Goal: Information Seeking & Learning: Learn about a topic

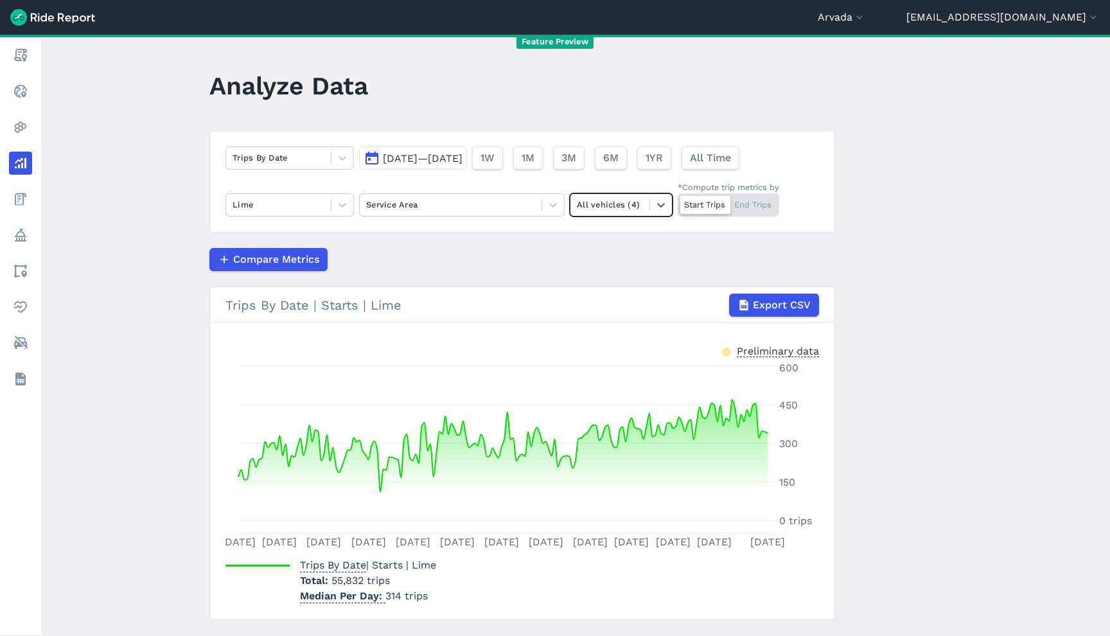
click at [866, 10] on button "Arvada" at bounding box center [842, 17] width 48 height 15
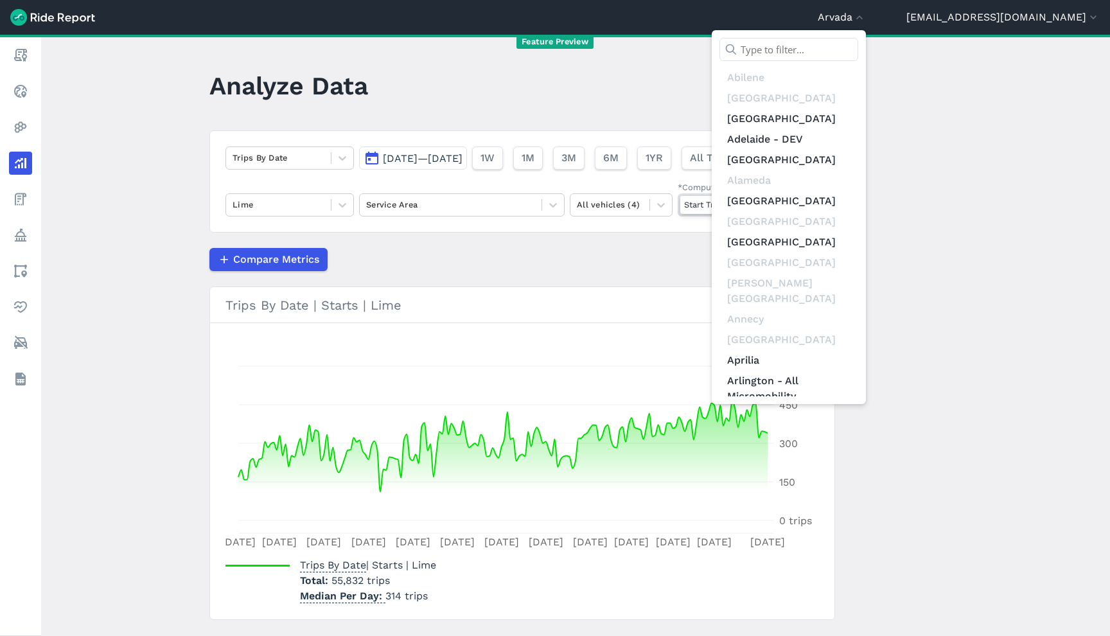
click at [858, 43] on input "text" at bounding box center [788, 49] width 139 height 23
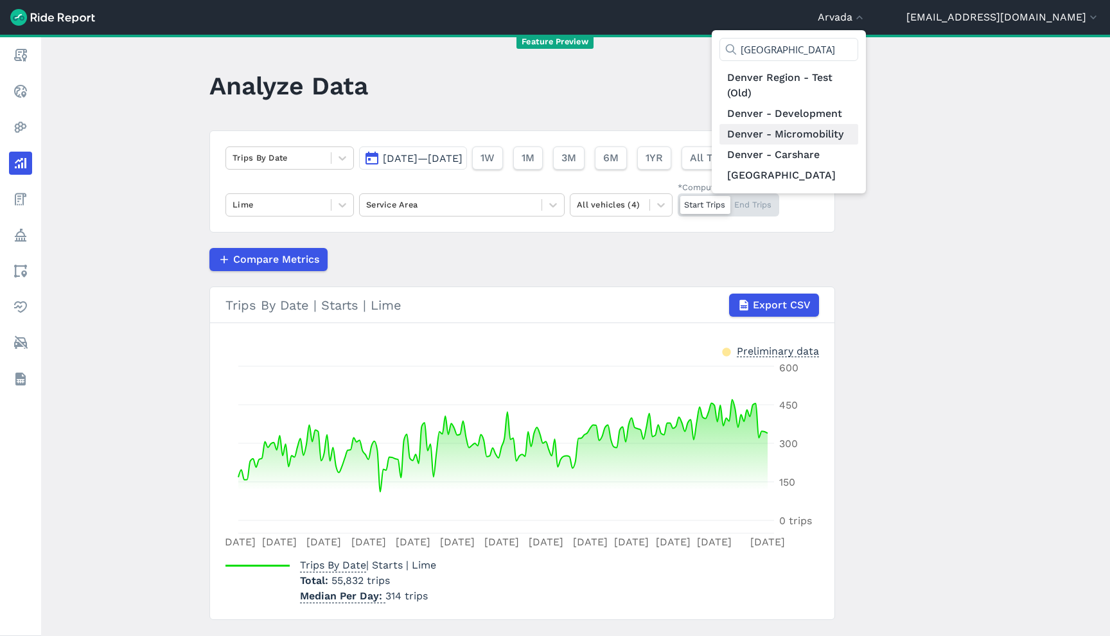
type input "[GEOGRAPHIC_DATA]"
click at [858, 134] on link "Denver - Micromobility" at bounding box center [788, 134] width 139 height 21
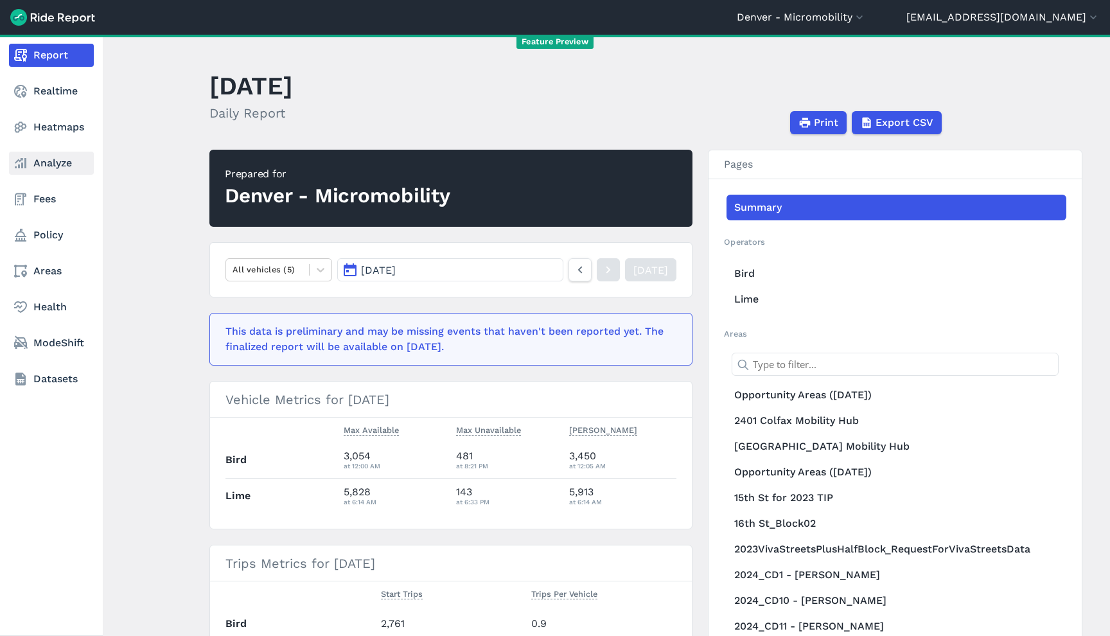
click at [17, 162] on use at bounding box center [21, 163] width 12 height 10
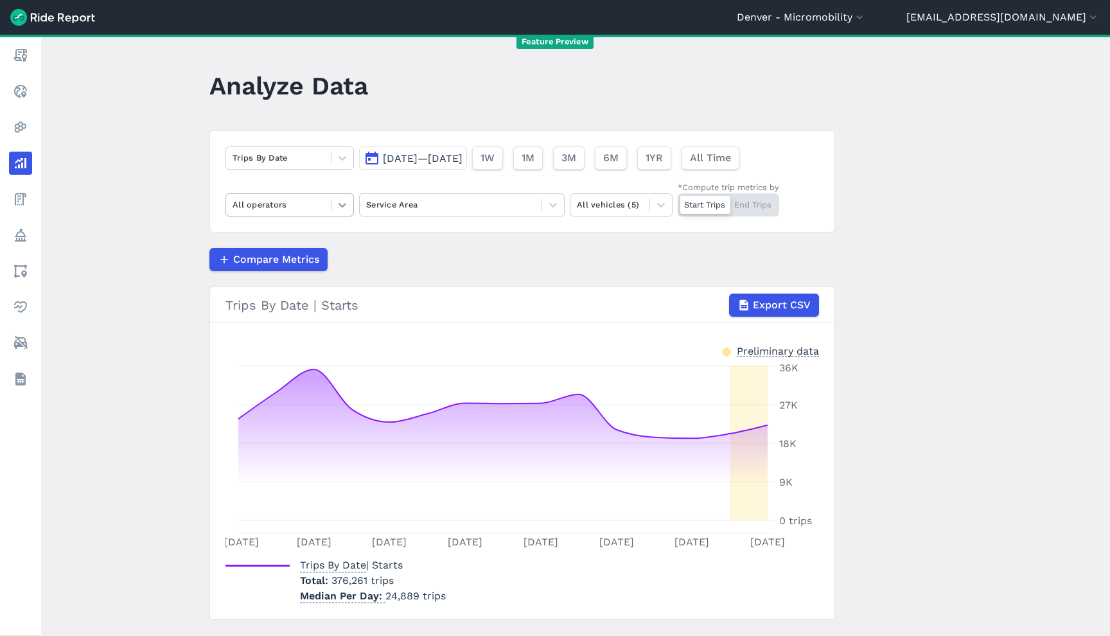
click at [336, 206] on icon at bounding box center [342, 204] width 13 height 13
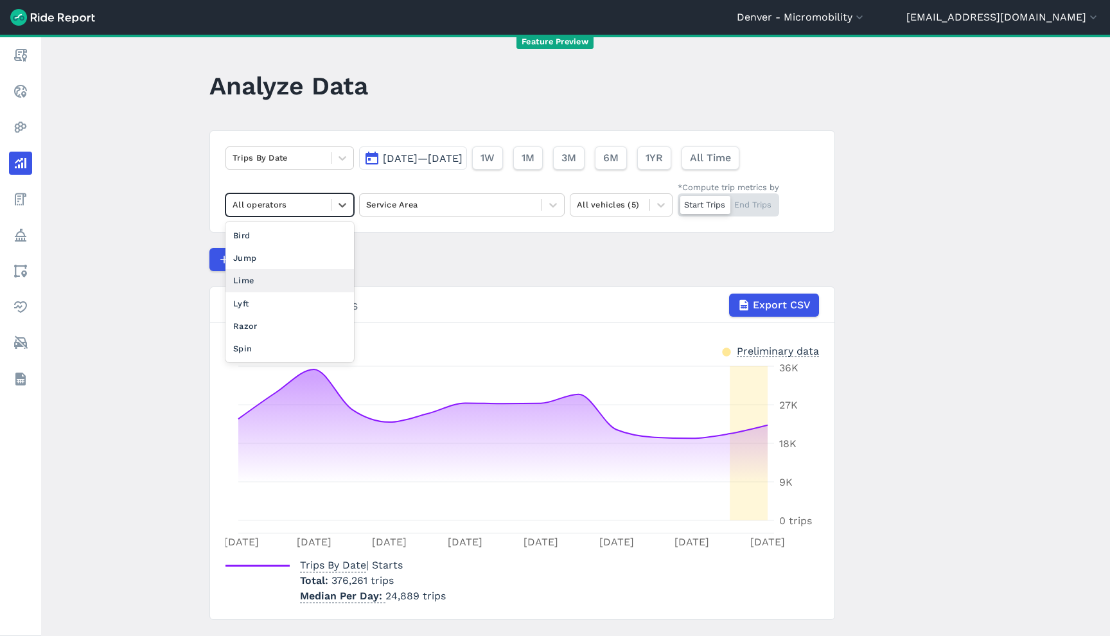
click at [311, 283] on div "Lime" at bounding box center [289, 280] width 128 height 22
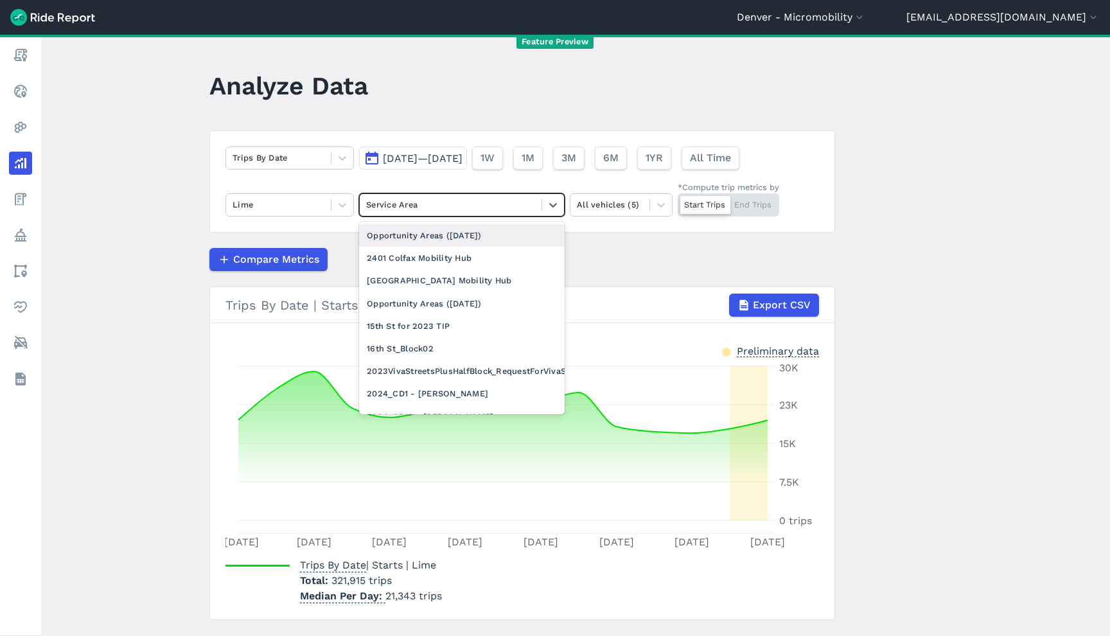
click at [453, 211] on div at bounding box center [450, 204] width 169 height 15
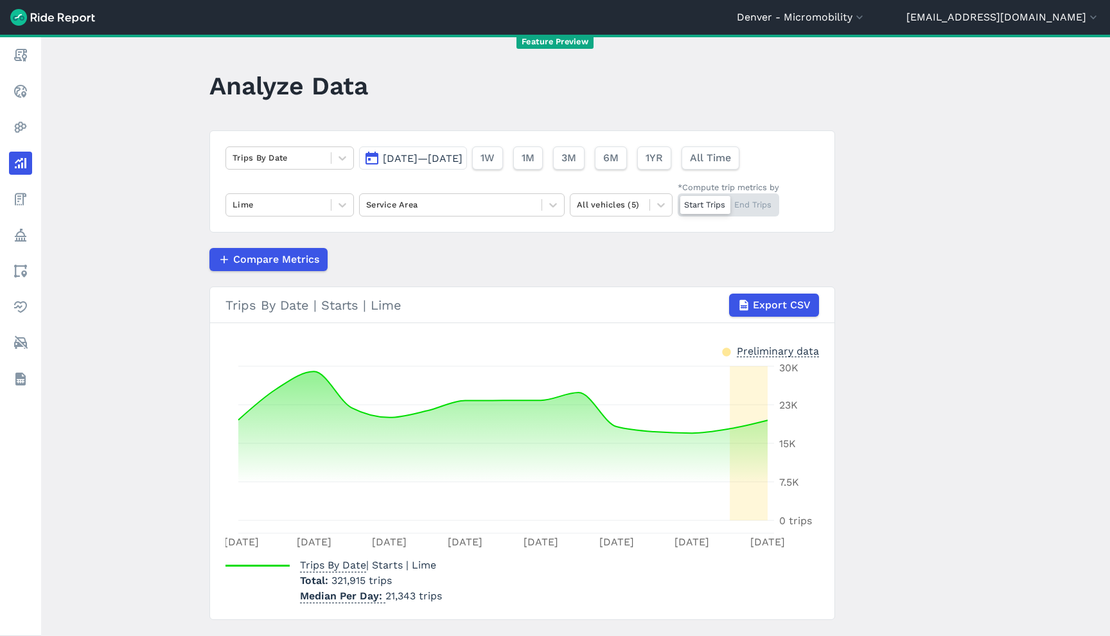
click at [575, 180] on div "Trips By Date [DATE]—[DATE] 1W 1M 3M 6M 1YR All Time Lime Service Area All vehi…" at bounding box center [521, 181] width 625 height 102
click at [739, 162] on button "All Time" at bounding box center [710, 157] width 58 height 23
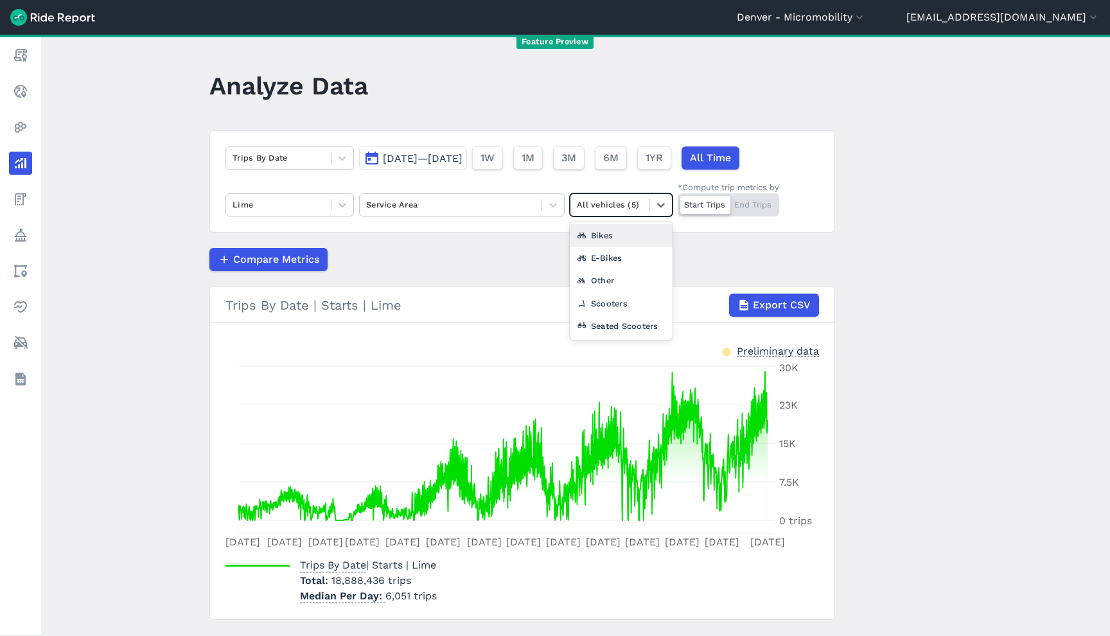
click at [625, 209] on div at bounding box center [610, 204] width 66 height 15
click at [641, 327] on div "Seated Scooters" at bounding box center [621, 326] width 103 height 22
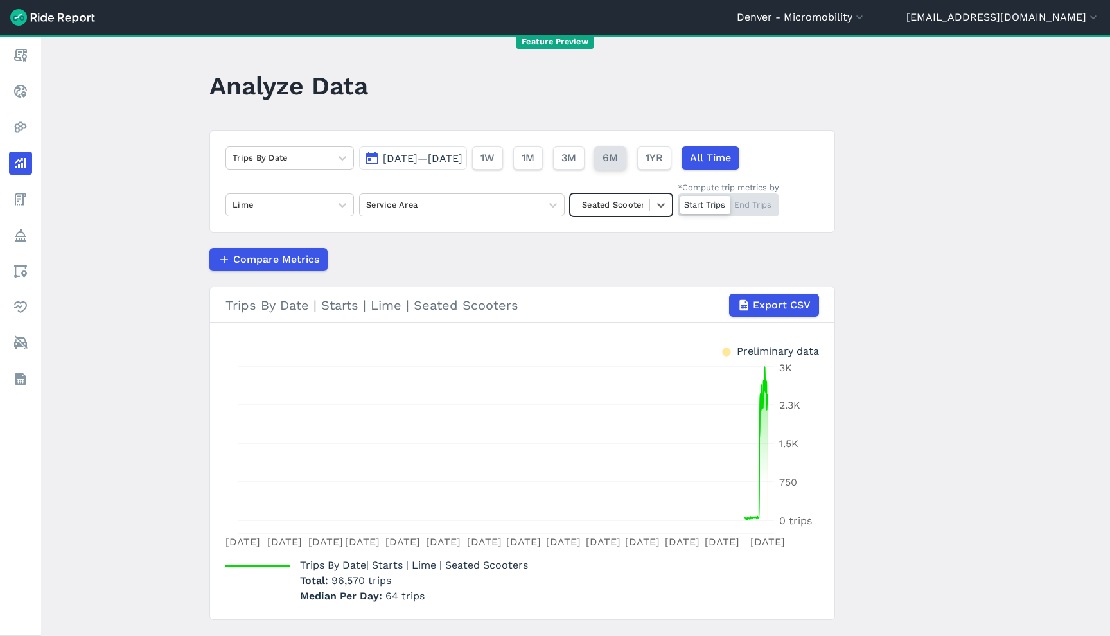
click at [618, 162] on span "6M" at bounding box center [609, 157] width 15 height 15
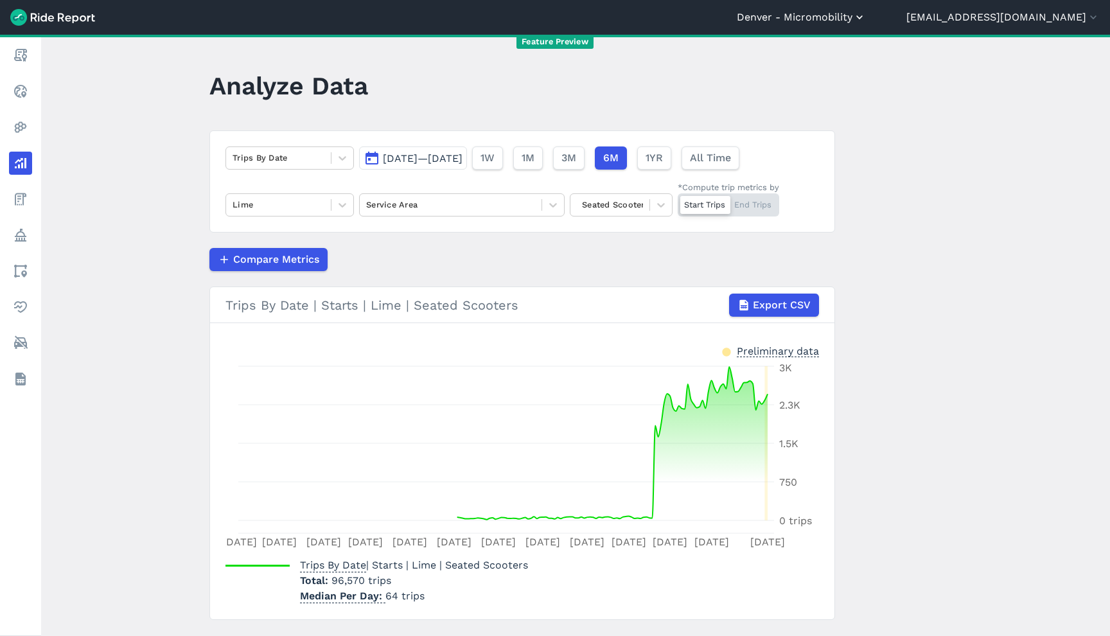
click at [866, 21] on button "Denver - Micromobility" at bounding box center [801, 17] width 129 height 15
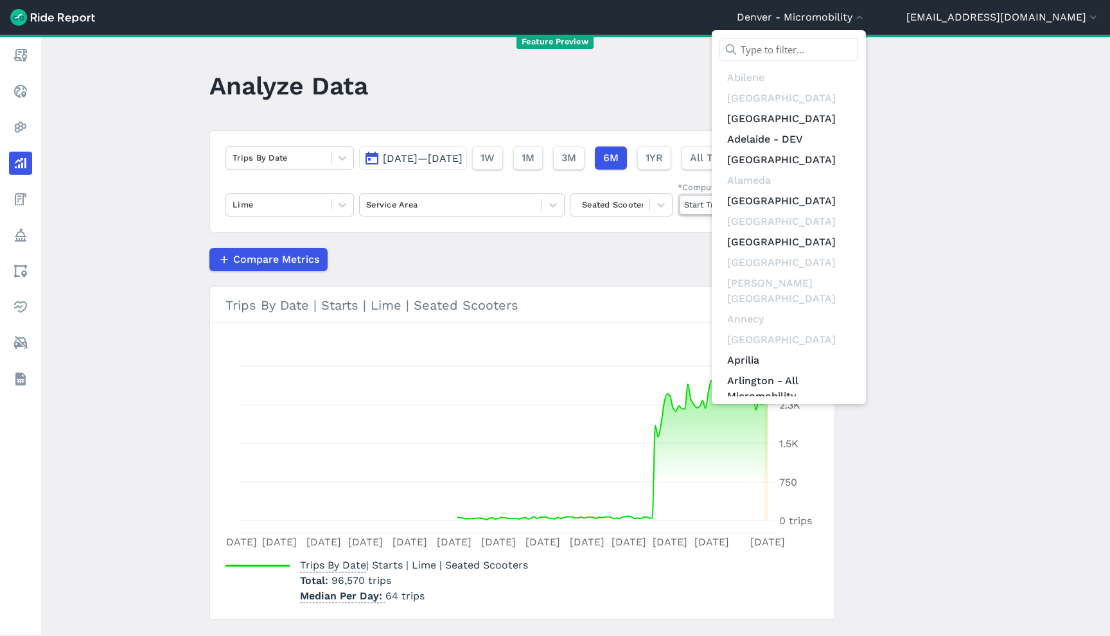
click at [855, 38] on input "text" at bounding box center [788, 49] width 139 height 23
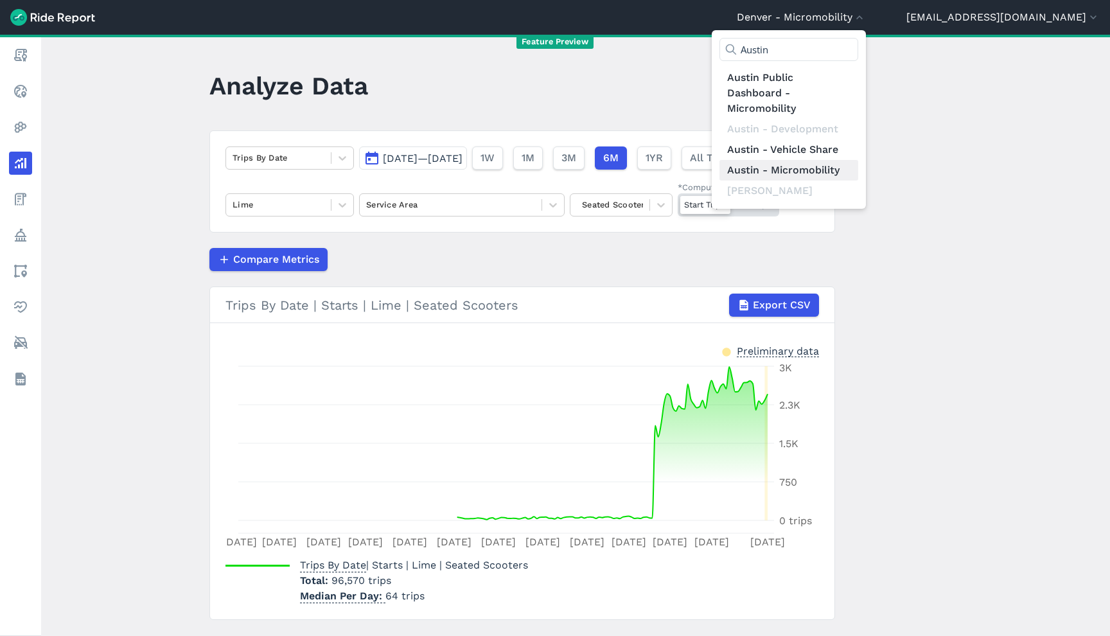
type input "Austin"
click at [847, 168] on link "Austin - Micromobility" at bounding box center [788, 170] width 139 height 21
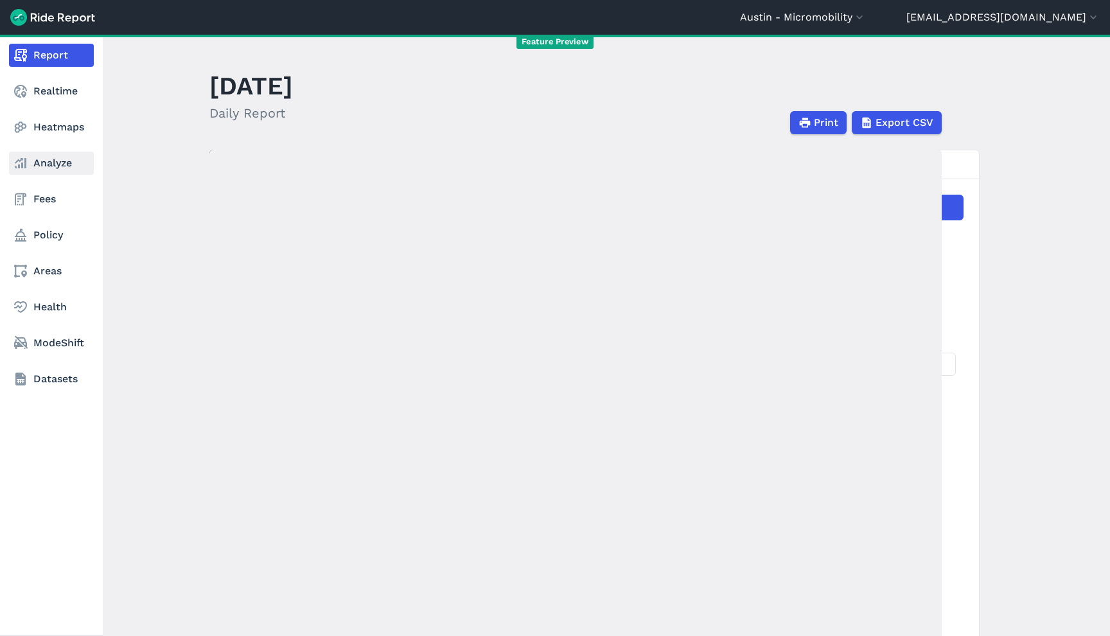
click at [25, 170] on icon at bounding box center [20, 162] width 15 height 15
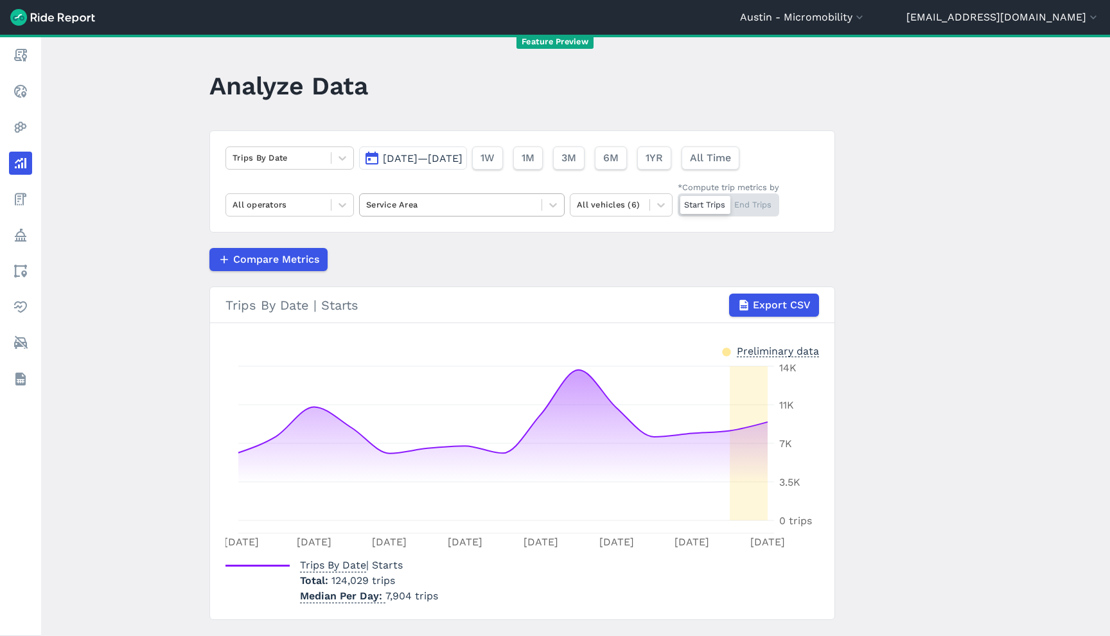
click at [366, 202] on div at bounding box center [450, 204] width 169 height 15
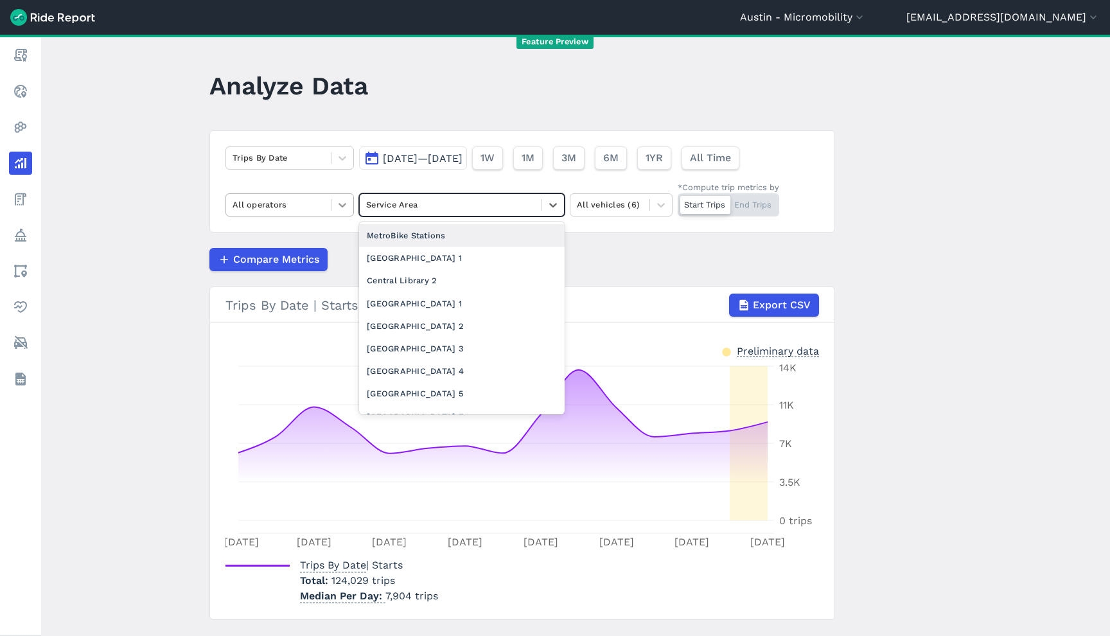
click at [331, 199] on div at bounding box center [342, 205] width 22 height 22
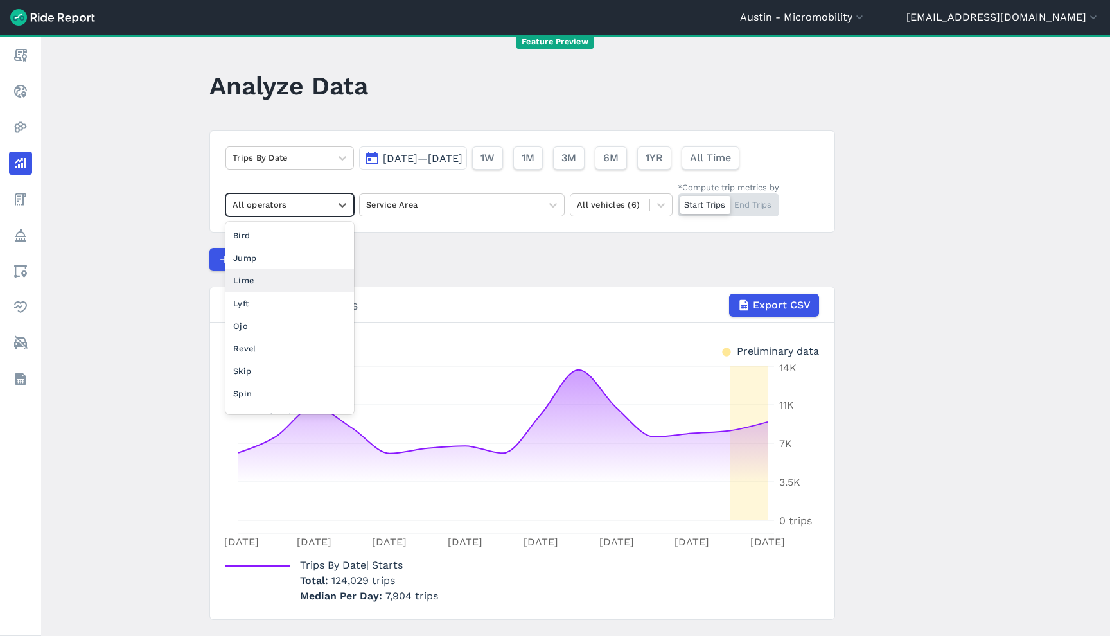
drag, startPoint x: 304, startPoint y: 274, endPoint x: 325, endPoint y: 268, distance: 21.3
click at [304, 274] on div "Lime" at bounding box center [289, 280] width 128 height 22
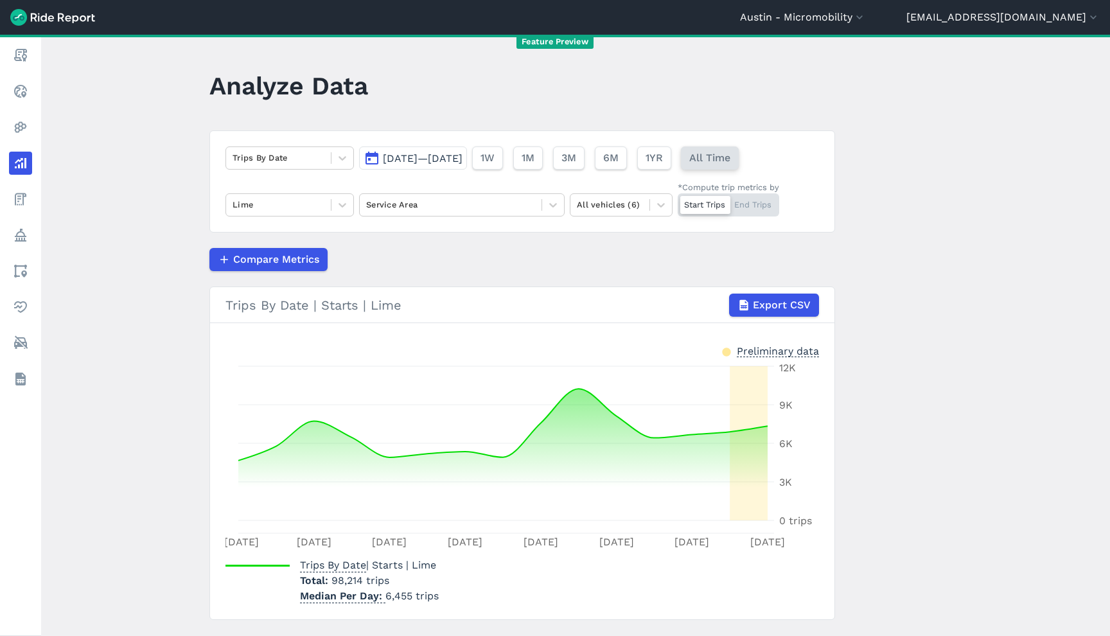
click at [739, 148] on button "All Time" at bounding box center [710, 157] width 58 height 23
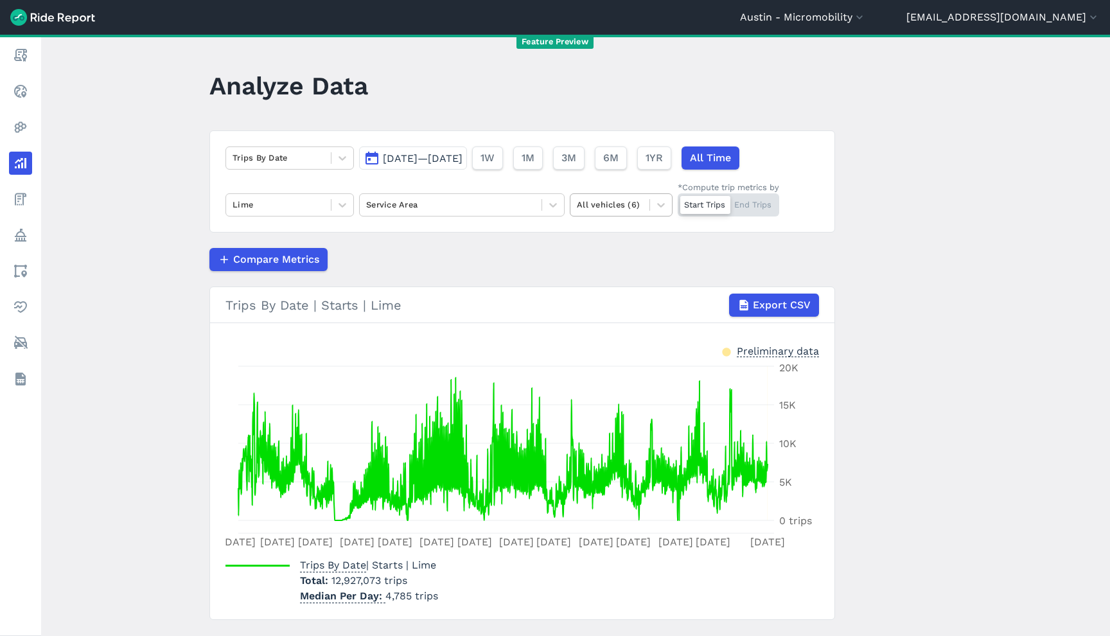
click at [643, 206] on div "All vehicles (6)" at bounding box center [609, 205] width 79 height 20
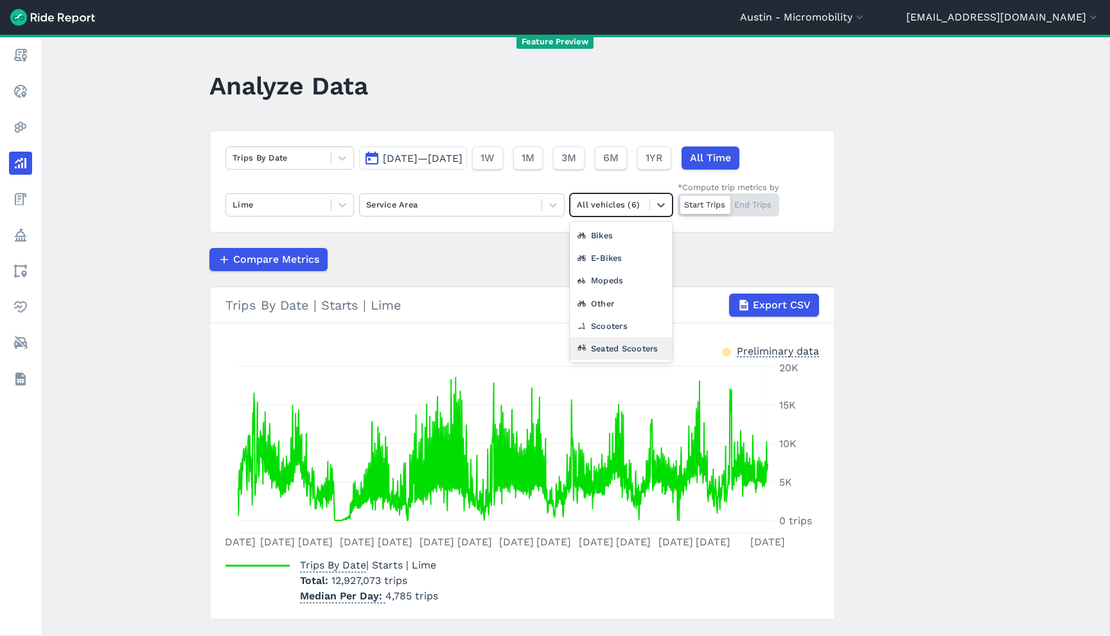
click at [629, 341] on div "Seated Scooters" at bounding box center [621, 348] width 103 height 22
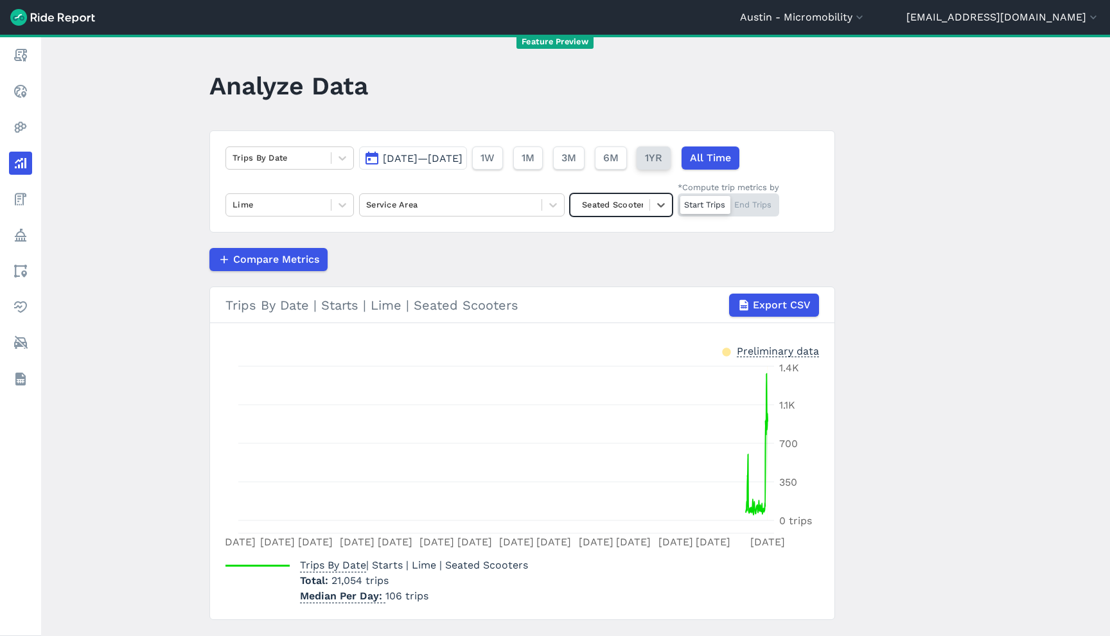
click at [670, 159] on button "1YR" at bounding box center [653, 157] width 34 height 23
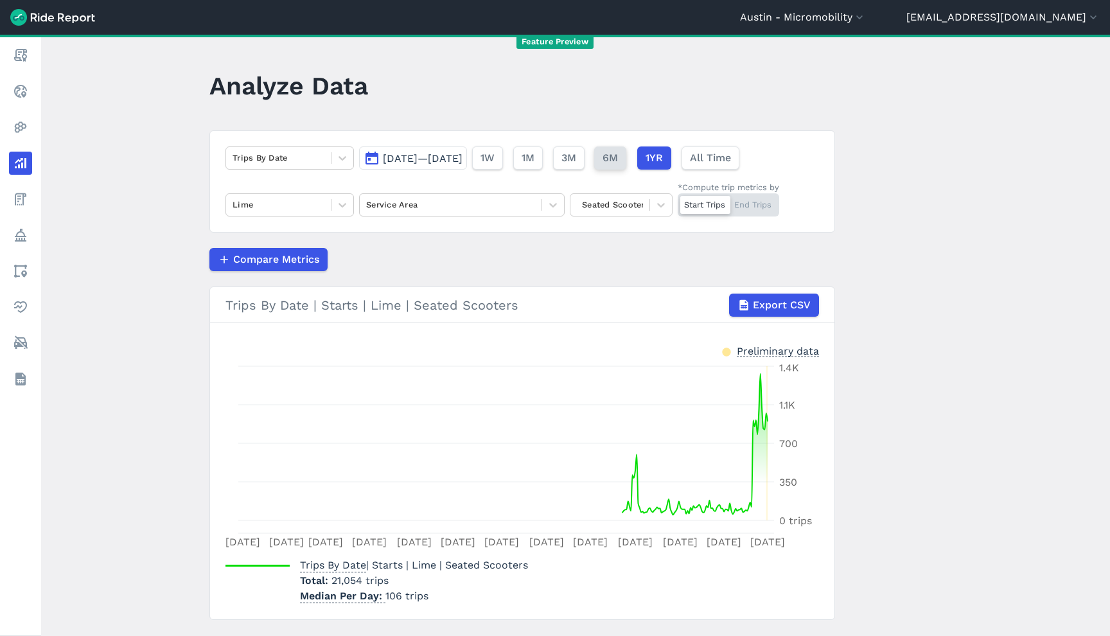
click at [618, 155] on span "6M" at bounding box center [609, 157] width 15 height 15
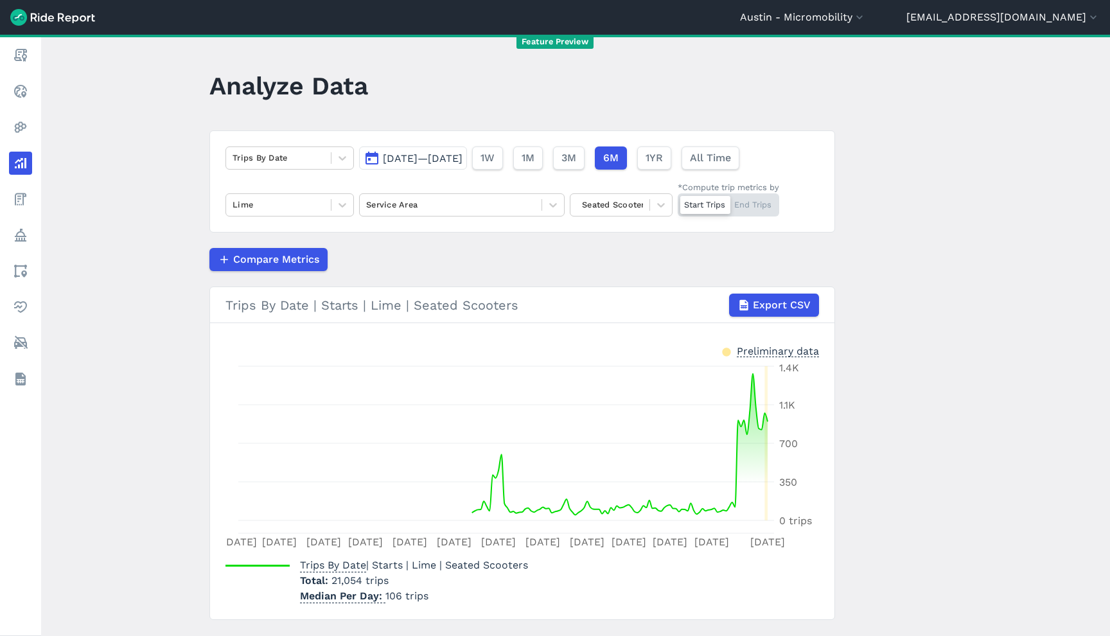
click at [152, 294] on main "Analyze Data Trips By Date [DATE]—[DATE] 1W 1M 3M 6M 1YR All Time Lime Service …" at bounding box center [575, 335] width 1069 height 601
click at [629, 216] on div "Trips By Date [DATE]—[DATE] 1W 1M 3M 6M 1YR All Time Lime Service Area Seated S…" at bounding box center [521, 181] width 625 height 102
click at [627, 211] on div at bounding box center [610, 204] width 66 height 15
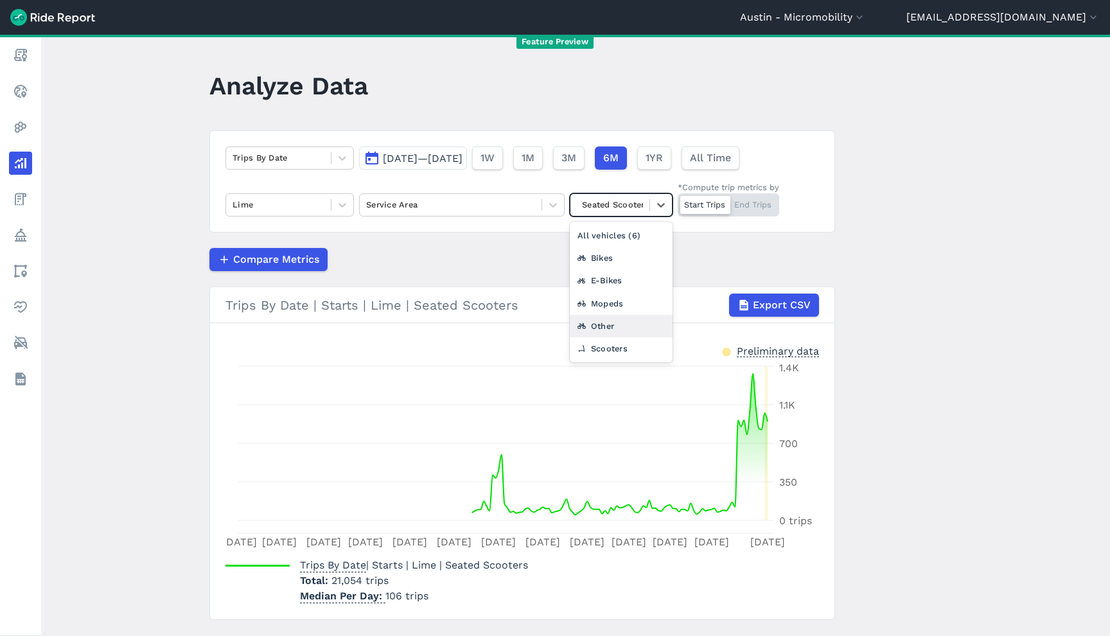
click at [619, 324] on div "Other" at bounding box center [621, 326] width 103 height 22
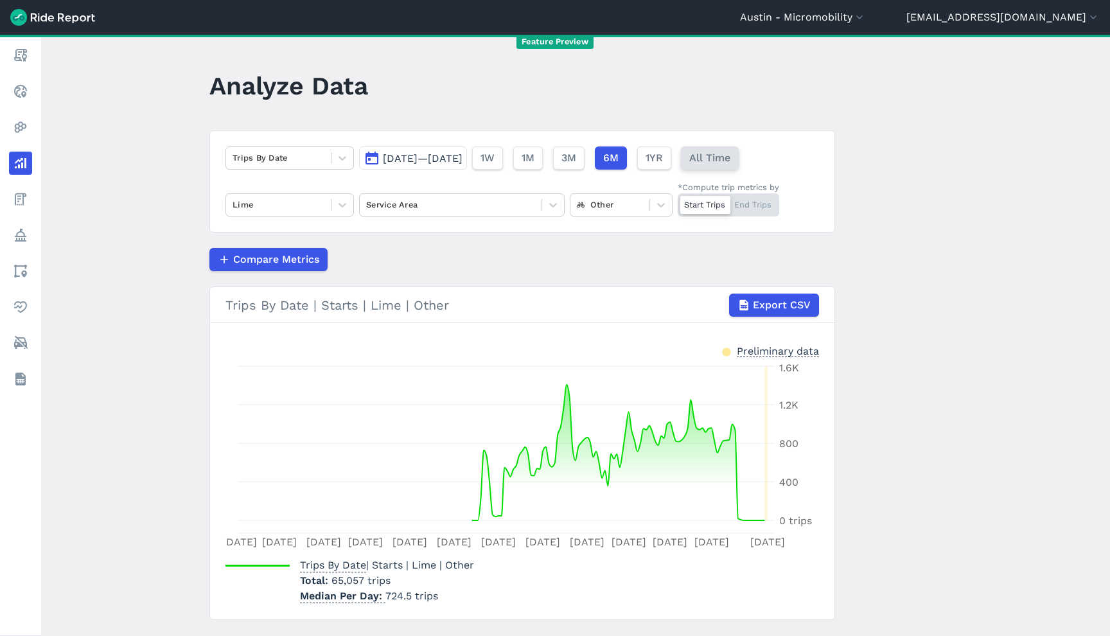
click at [730, 163] on span "All Time" at bounding box center [709, 157] width 41 height 15
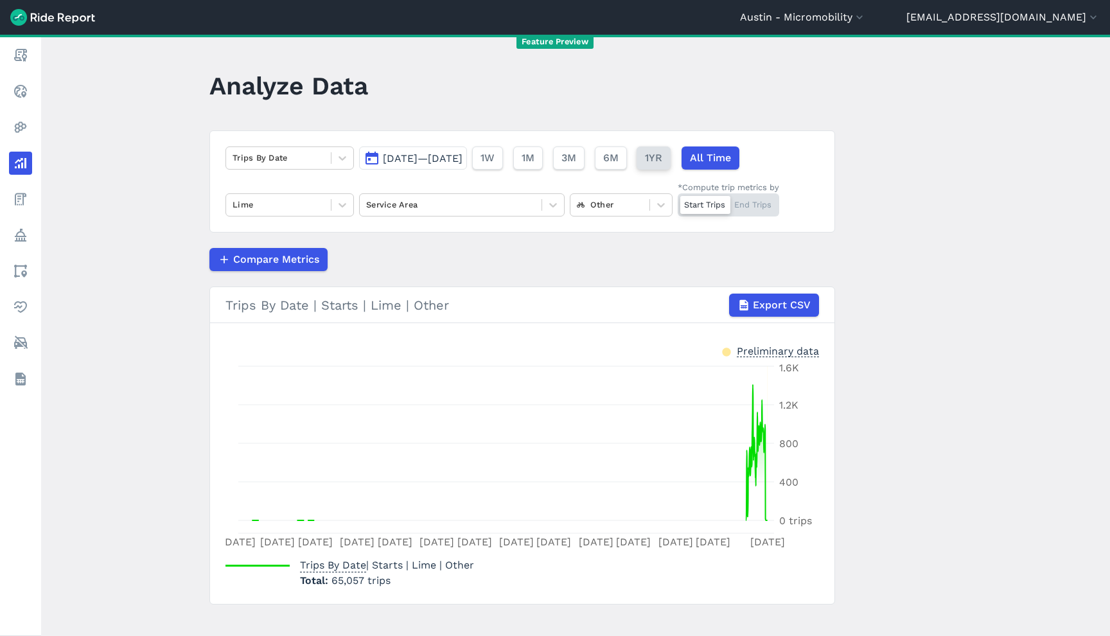
click at [670, 161] on button "1YR" at bounding box center [653, 157] width 34 height 23
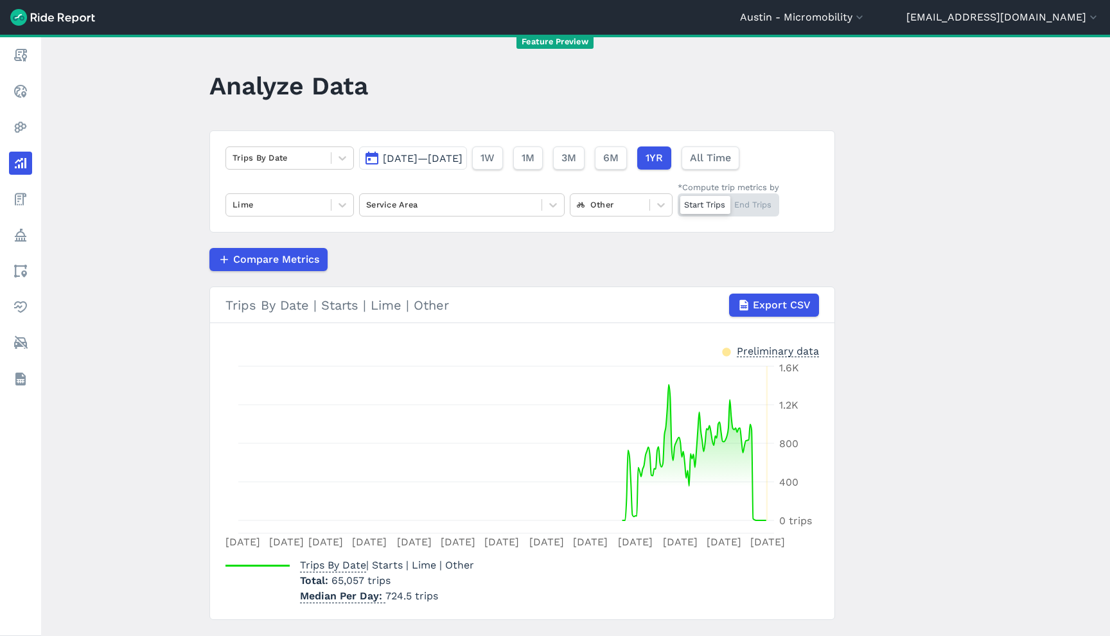
click at [884, 8] on header "[GEOGRAPHIC_DATA] - Micromobility [GEOGRAPHIC_DATA] [GEOGRAPHIC_DATA] [GEOGRAPH…" at bounding box center [555, 17] width 1110 height 35
click at [886, 1] on header "[GEOGRAPHIC_DATA] - Micromobility [GEOGRAPHIC_DATA] [GEOGRAPHIC_DATA] [GEOGRAPH…" at bounding box center [555, 17] width 1110 height 35
click at [866, 18] on button "Austin - Micromobility" at bounding box center [803, 17] width 126 height 15
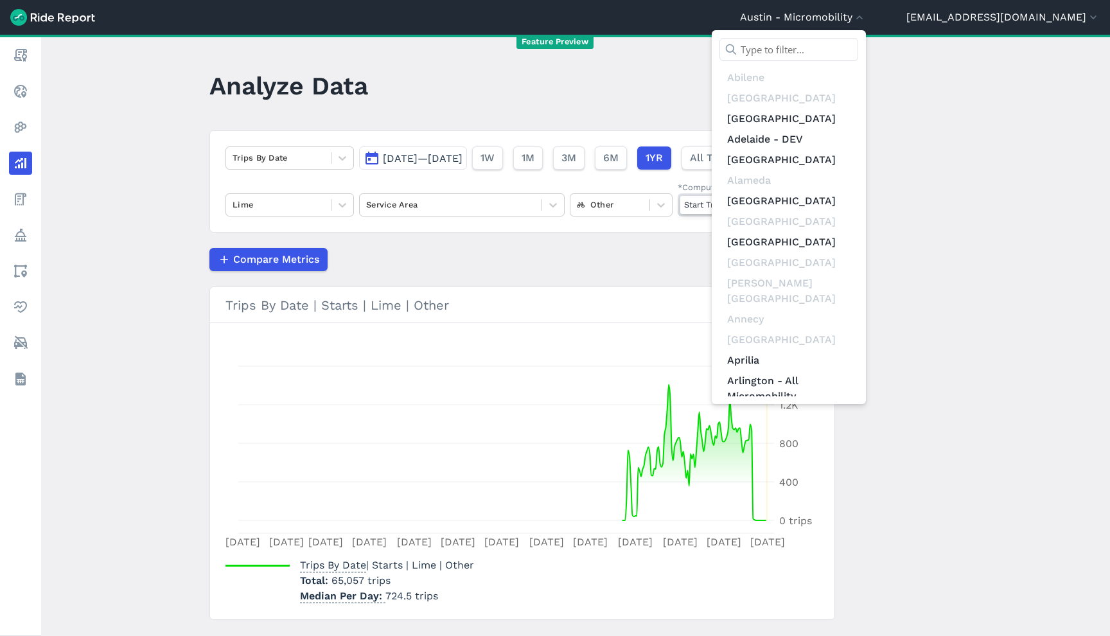
click at [858, 65] on div at bounding box center [788, 53] width 139 height 30
click at [858, 45] on input "text" at bounding box center [788, 49] width 139 height 23
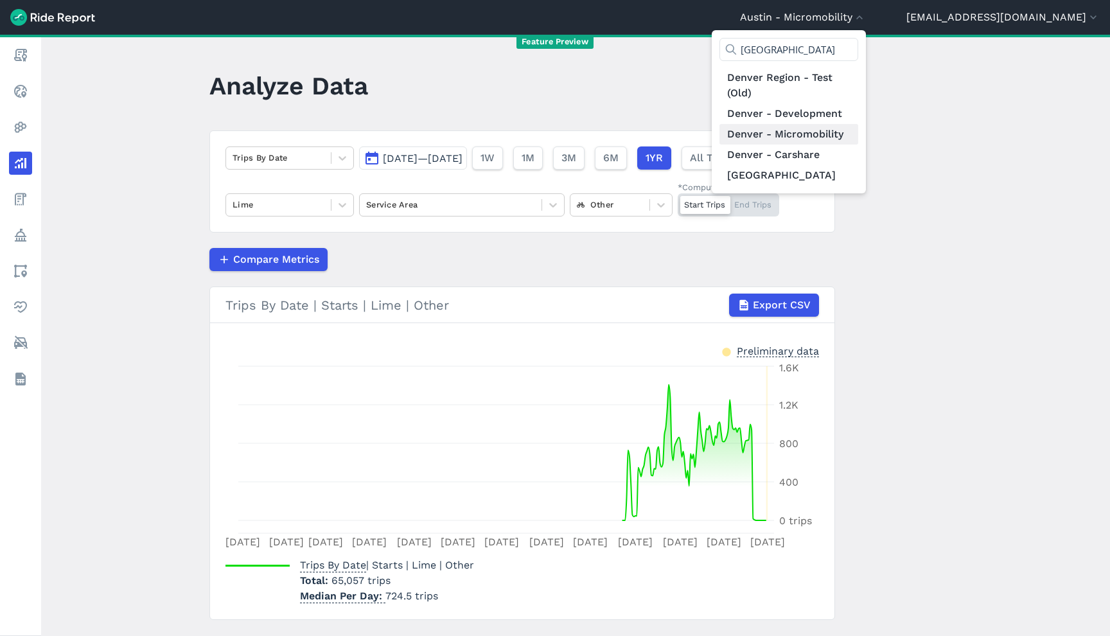
type input "[GEOGRAPHIC_DATA]"
click at [858, 138] on link "Denver - Micromobility" at bounding box center [788, 134] width 139 height 21
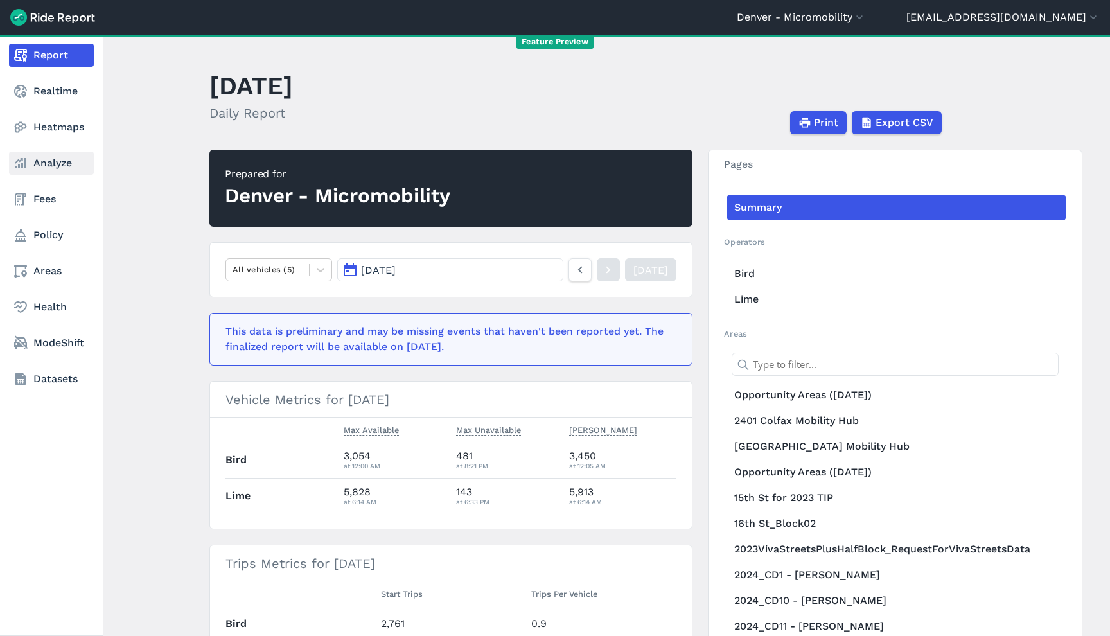
click at [54, 165] on link "Analyze" at bounding box center [51, 163] width 85 height 23
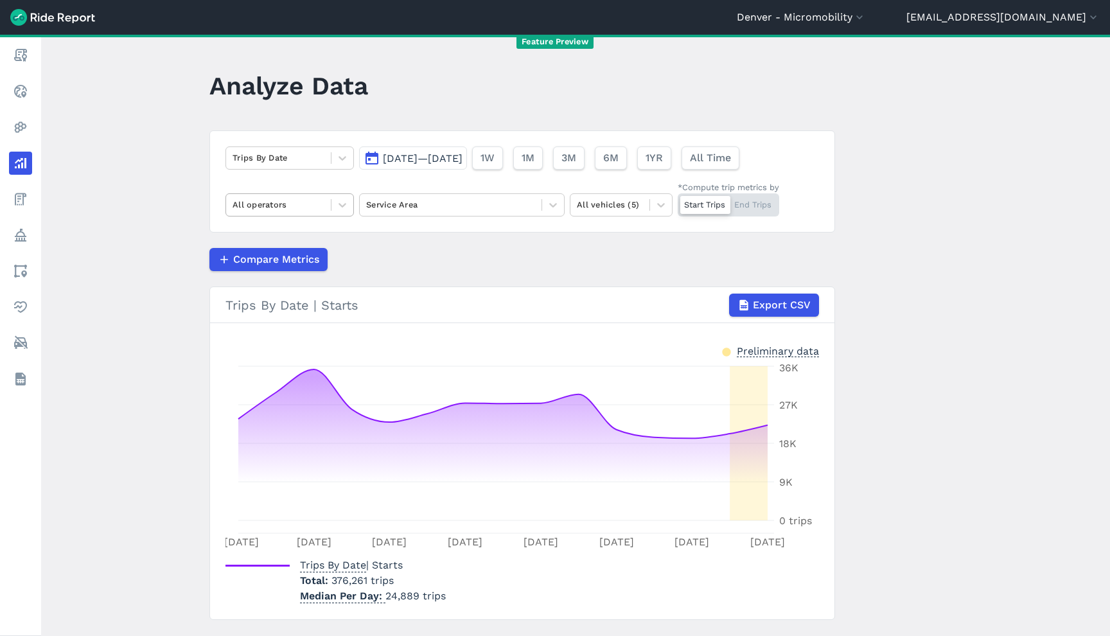
drag, startPoint x: 316, startPoint y: 200, endPoint x: 321, endPoint y: 213, distance: 13.2
click at [315, 201] on div at bounding box center [278, 204] width 92 height 15
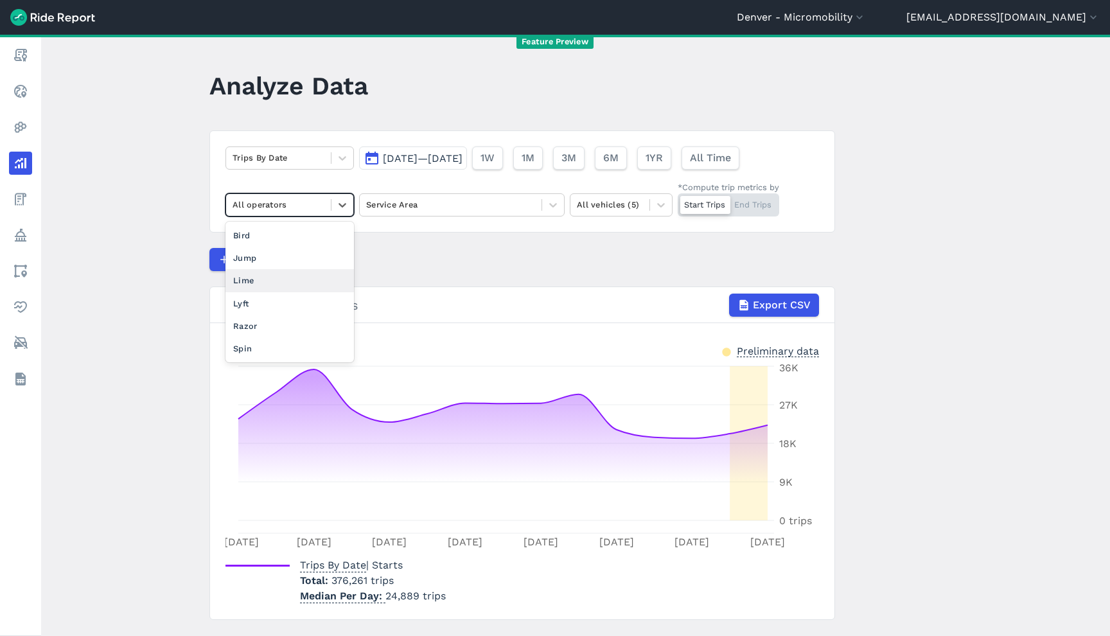
click at [335, 285] on div "Lime" at bounding box center [289, 280] width 128 height 22
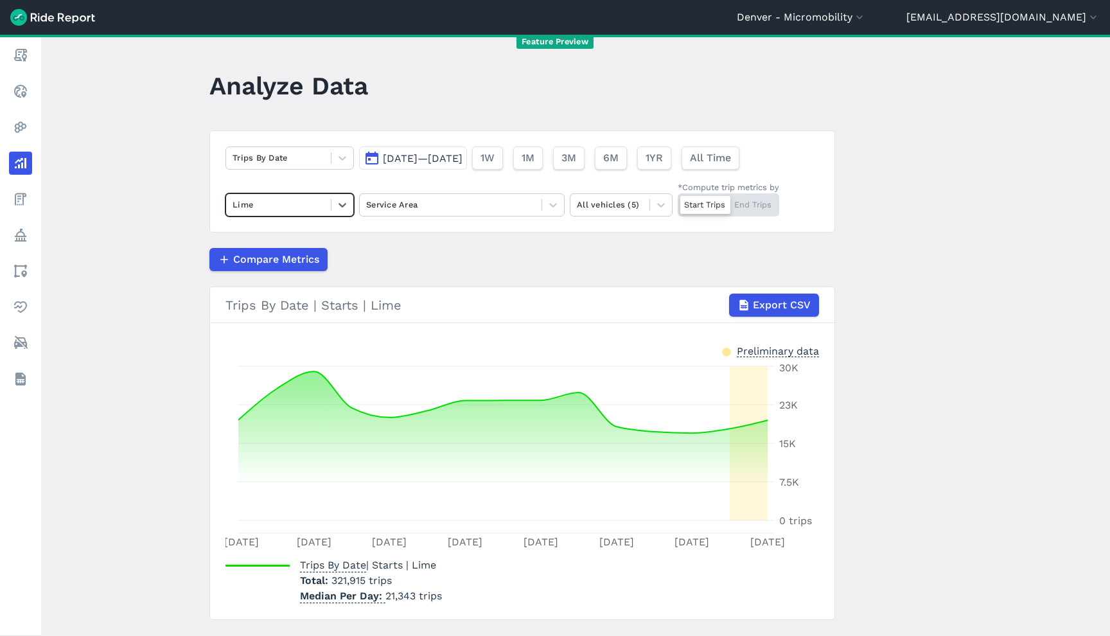
click at [636, 193] on div "Trips By Date [DATE]—[DATE] 1W 1M 3M 6M 1YR All Time option Lime, selected. Sel…" at bounding box center [521, 181] width 625 height 102
click at [639, 200] on div "All vehicles (5)" at bounding box center [609, 205] width 79 height 20
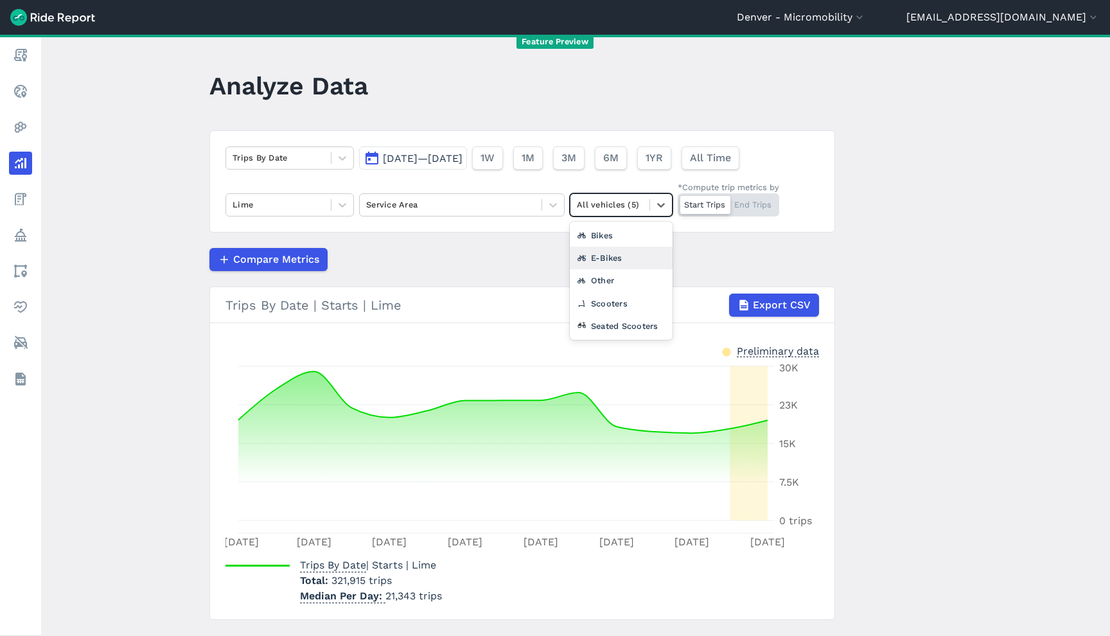
click at [640, 268] on div "E-Bikes" at bounding box center [621, 258] width 103 height 22
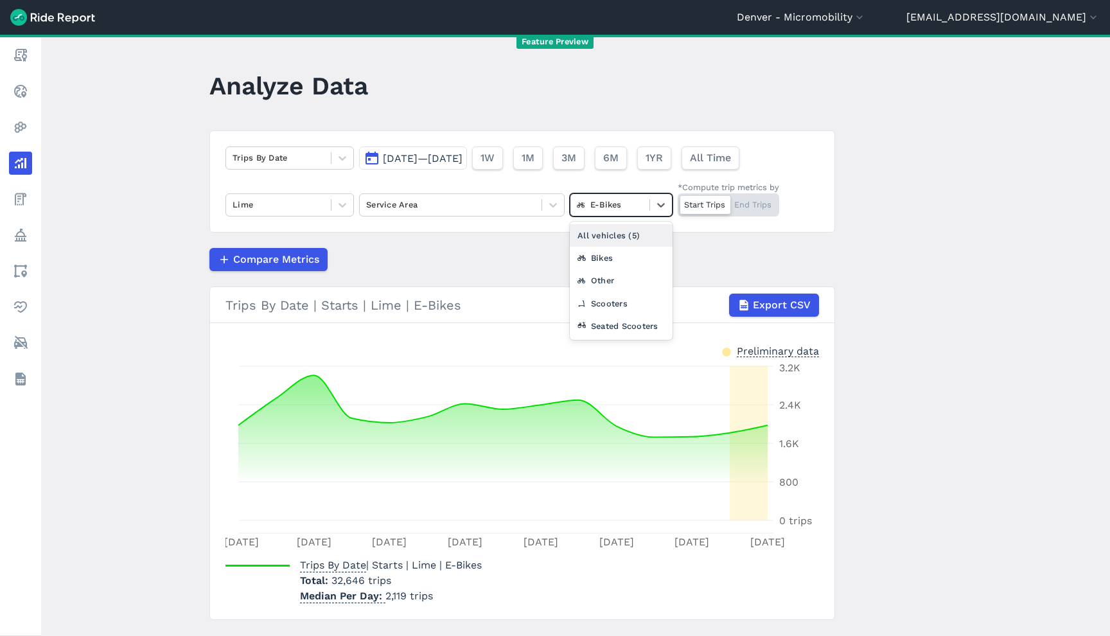
click at [628, 214] on div "E-Bikes" at bounding box center [609, 205] width 79 height 20
click at [622, 279] on div "Other" at bounding box center [621, 280] width 103 height 22
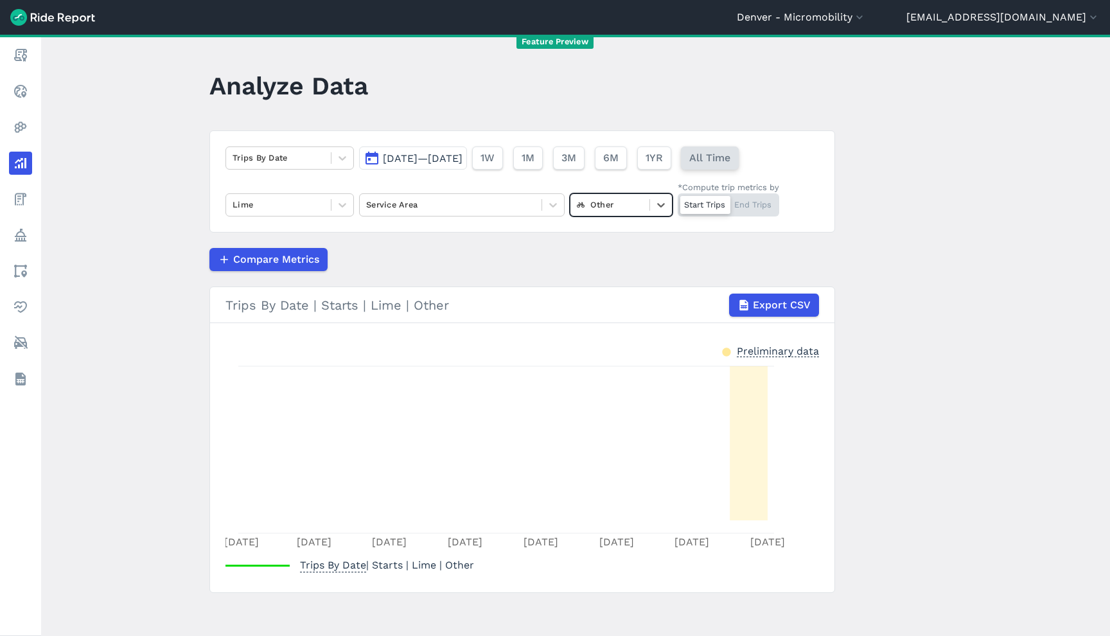
click at [730, 160] on span "All Time" at bounding box center [709, 157] width 41 height 15
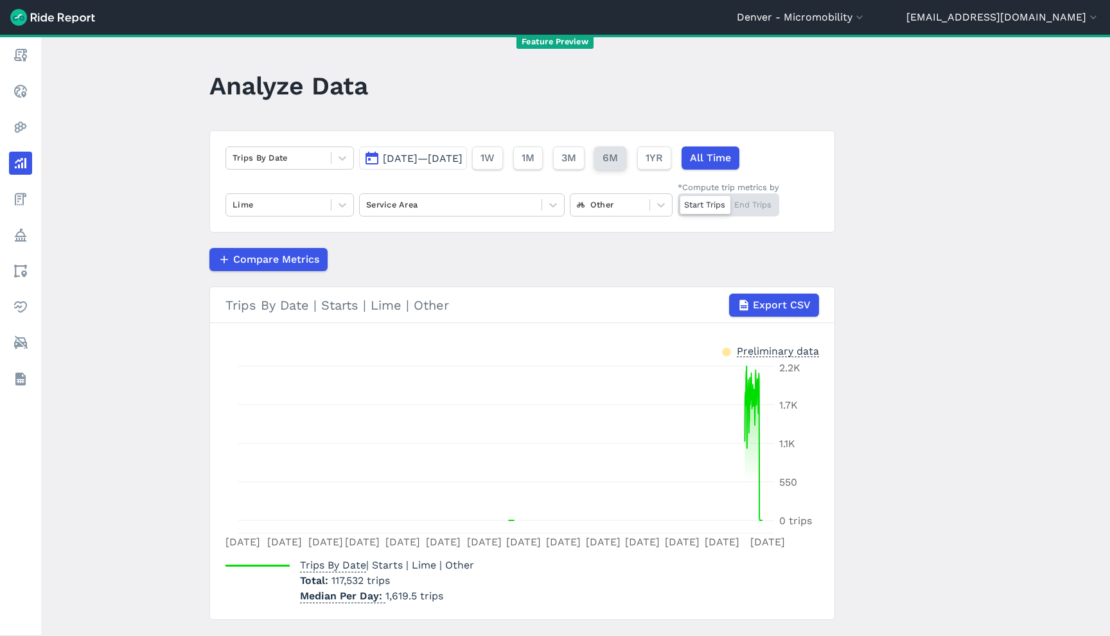
click at [626, 162] on button "6M" at bounding box center [610, 157] width 32 height 23
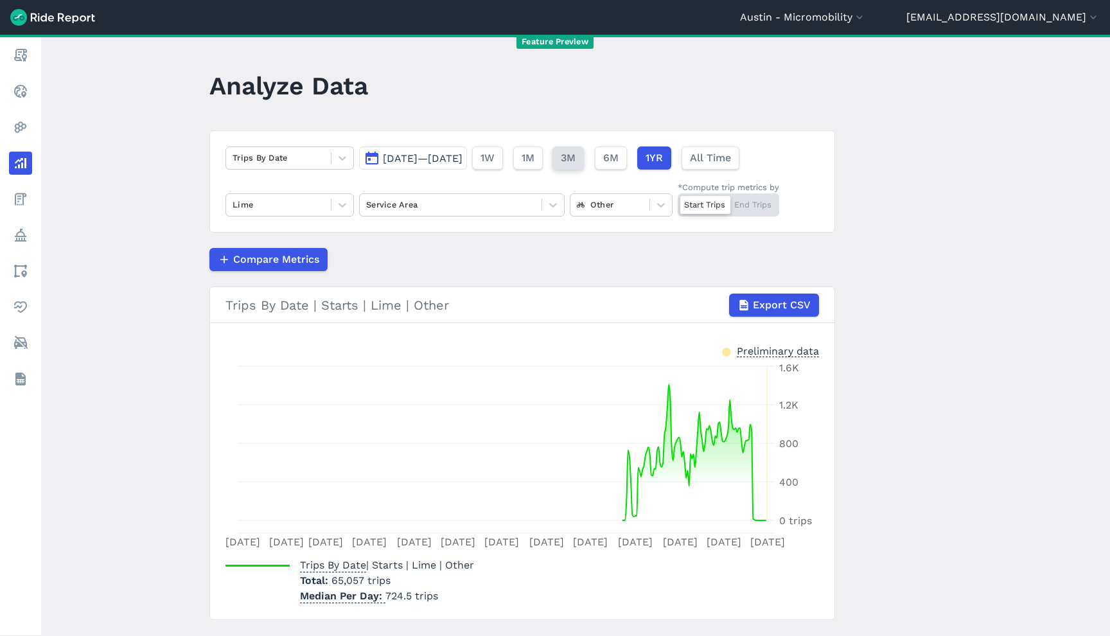
click at [584, 157] on button "3M" at bounding box center [567, 157] width 31 height 23
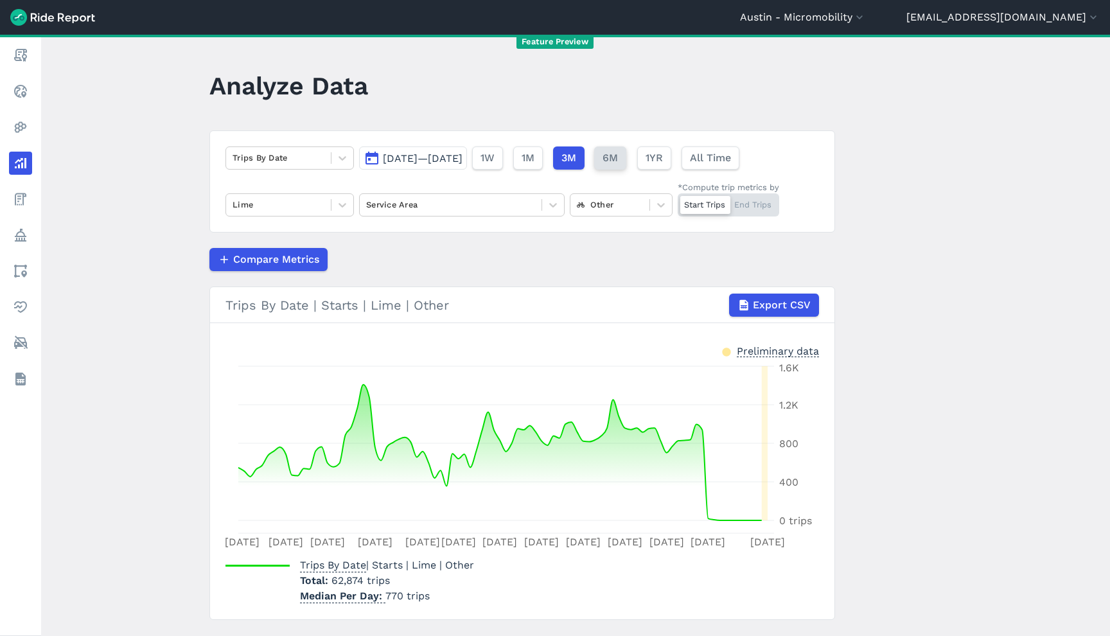
click at [618, 152] on span "6M" at bounding box center [609, 157] width 15 height 15
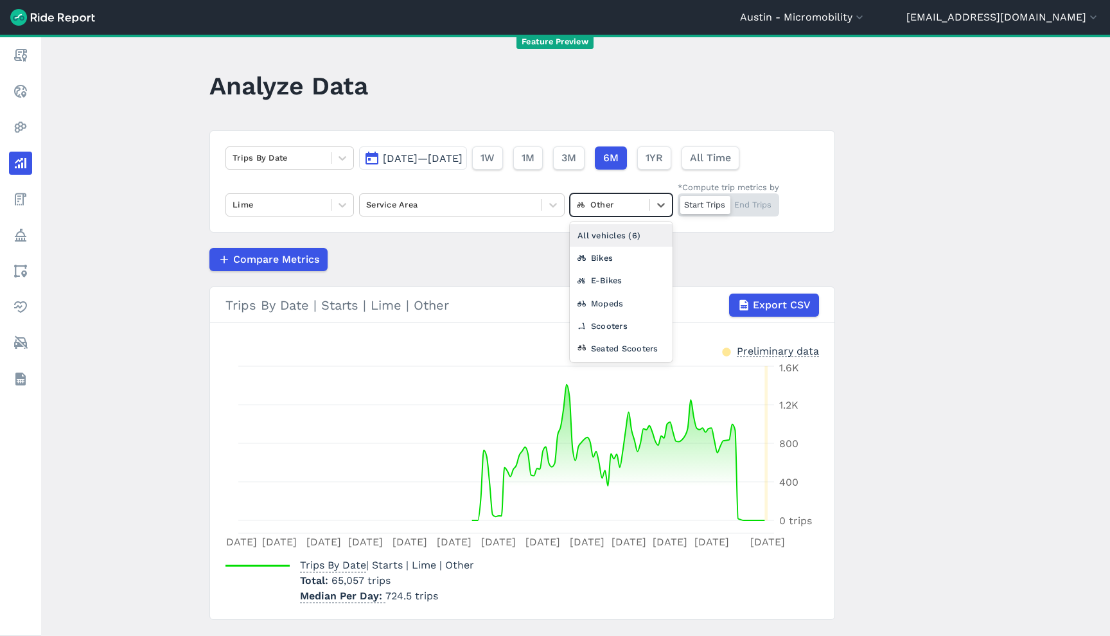
click at [620, 197] on div "Other" at bounding box center [609, 205] width 79 height 20
click at [621, 353] on div "Seated Scooters" at bounding box center [621, 348] width 103 height 22
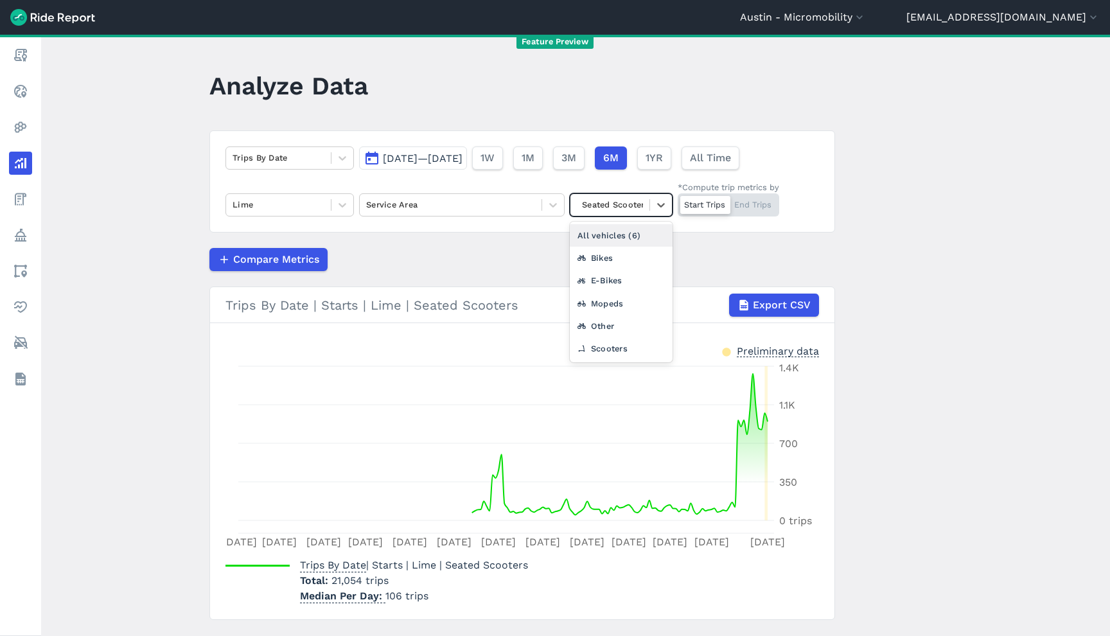
click at [626, 207] on div at bounding box center [610, 204] width 66 height 15
drag, startPoint x: 621, startPoint y: 299, endPoint x: 621, endPoint y: 319, distance: 19.3
click at [621, 319] on div "All vehicles (6) Bikes E-Bikes Mopeds Other Scooters" at bounding box center [621, 292] width 103 height 141
click at [621, 321] on div "Other" at bounding box center [621, 326] width 103 height 22
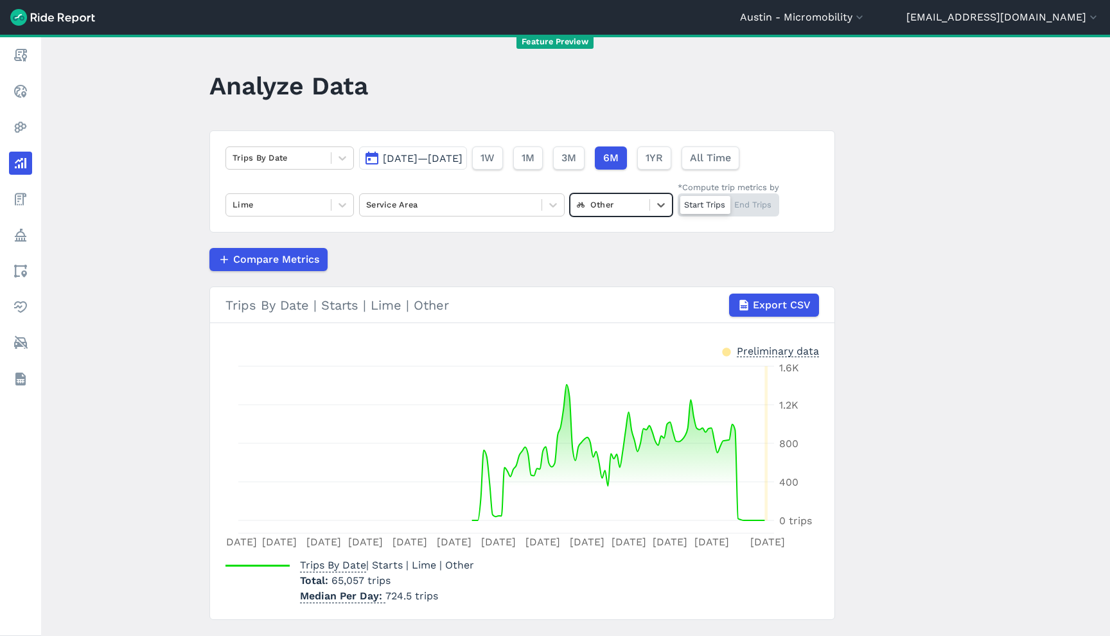
click at [618, 212] on div at bounding box center [610, 204] width 66 height 15
click at [618, 349] on div "Seated Scooters" at bounding box center [621, 348] width 103 height 22
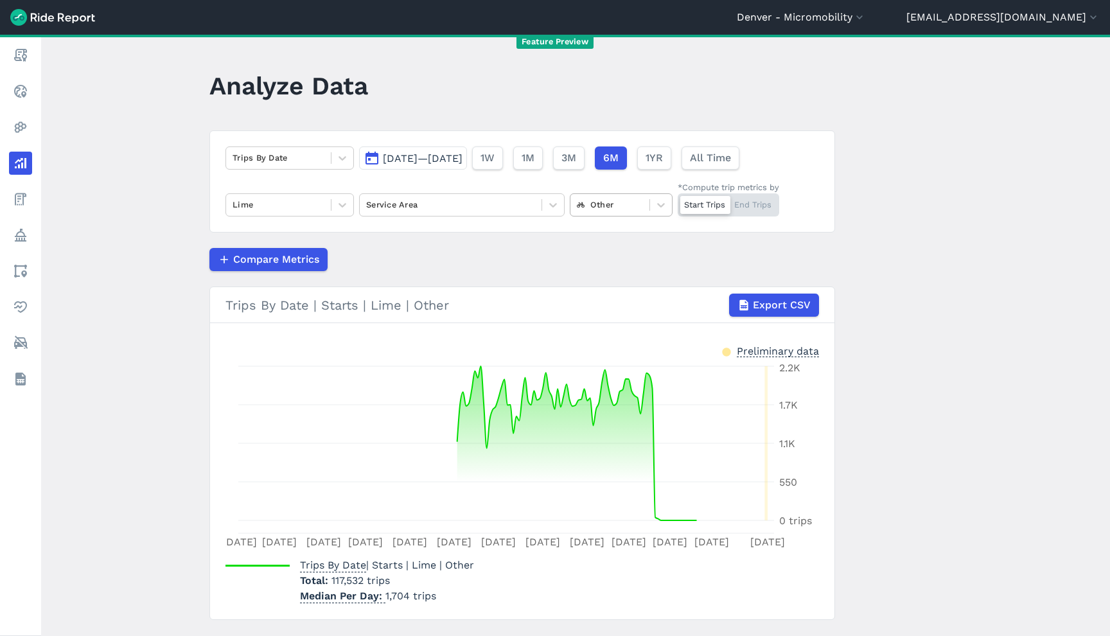
click at [606, 209] on div at bounding box center [610, 204] width 66 height 15
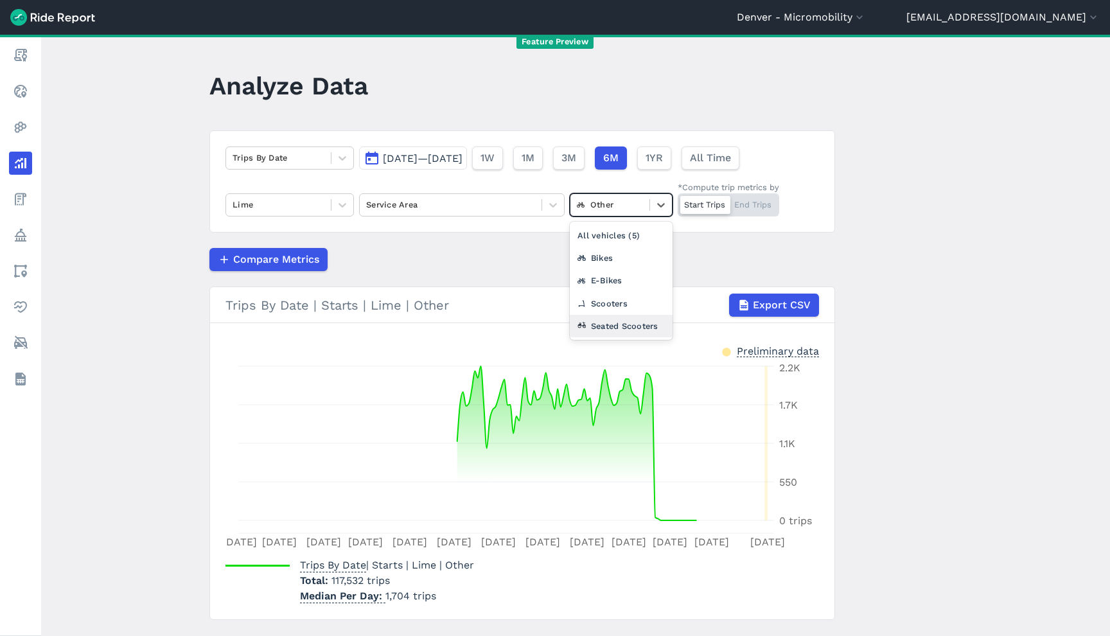
click at [624, 325] on div "Seated Scooters" at bounding box center [621, 326] width 103 height 22
